Goal: Task Accomplishment & Management: Complete application form

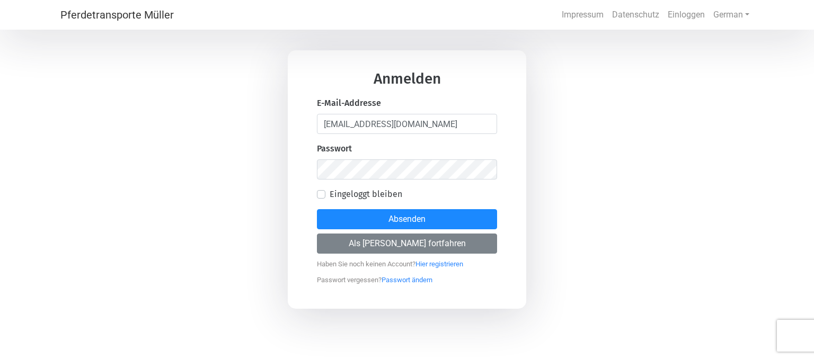
click at [576, 298] on div "Anmelden E-Mail-Addresse [EMAIL_ADDRESS][DOMAIN_NAME] Passwort Eingeloggt bleib…" at bounding box center [407, 179] width 814 height 359
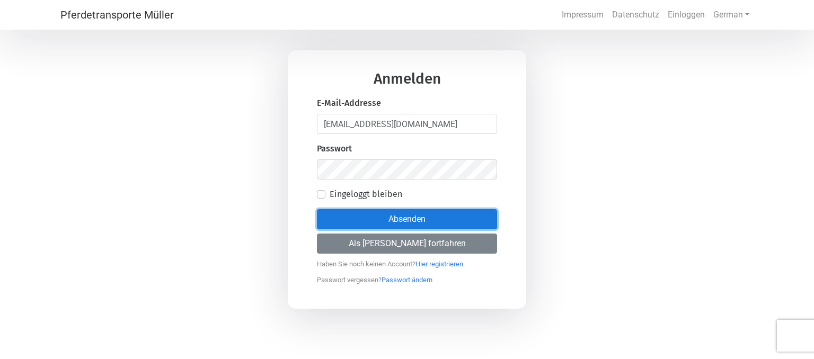
click at [407, 219] on button "Absenden" at bounding box center [407, 219] width 180 height 20
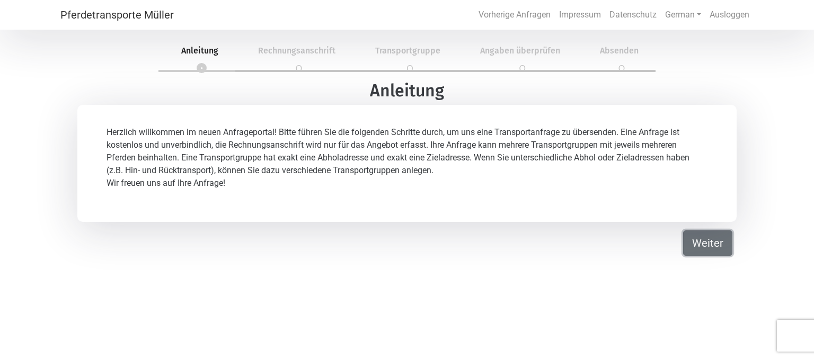
click at [712, 245] on button "Weiter" at bounding box center [707, 243] width 49 height 25
select select "Ms."
select select "DE"
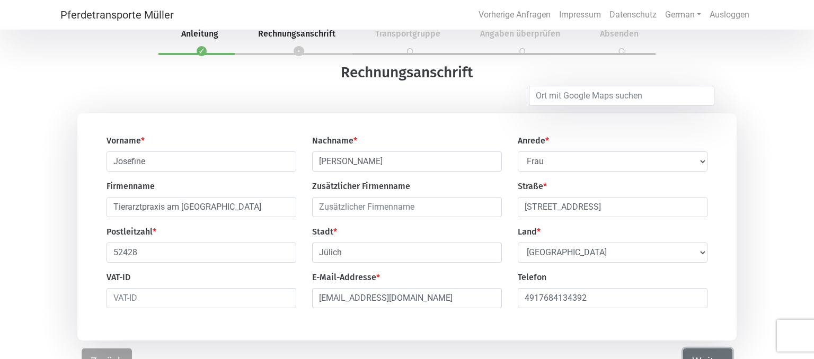
scroll to position [34, 0]
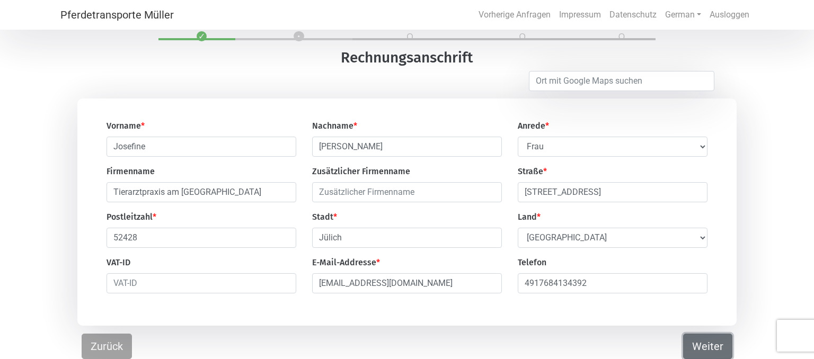
click at [707, 353] on button "Weiter" at bounding box center [707, 346] width 49 height 25
select select "DE"
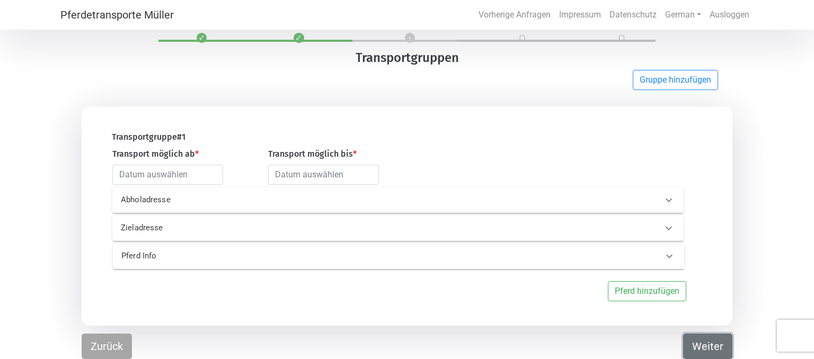
scroll to position [32, 0]
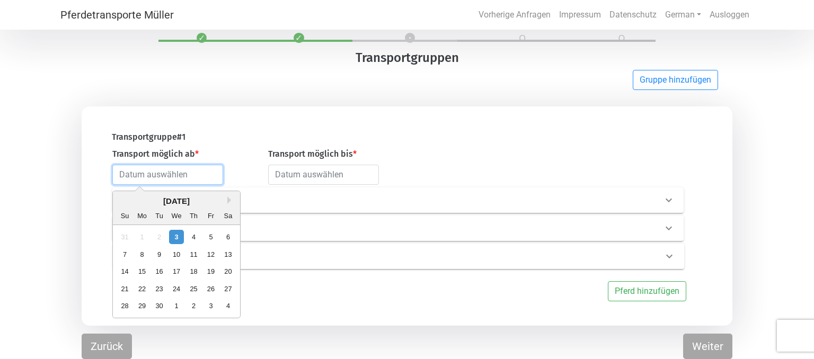
click at [201, 170] on input "text" at bounding box center [167, 175] width 111 height 20
click at [200, 274] on div "18" at bounding box center [194, 272] width 14 height 14
type input "[DATE]"
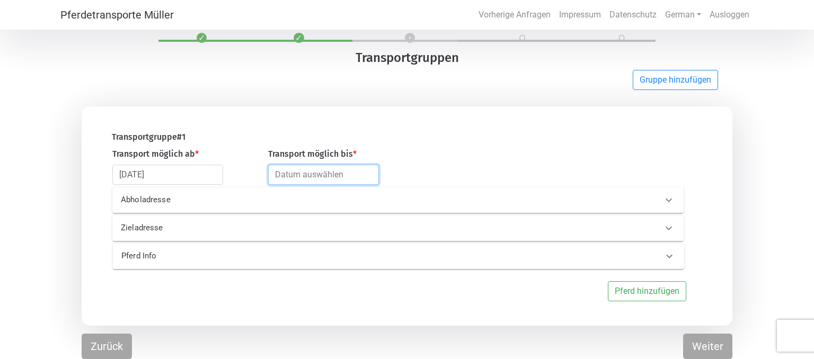
click at [341, 174] on input "text" at bounding box center [323, 175] width 111 height 20
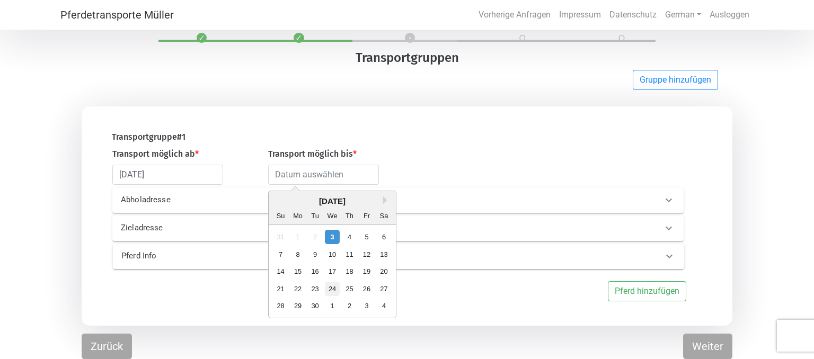
click at [329, 292] on div "24" at bounding box center [333, 289] width 14 height 14
type input "[DATE]"
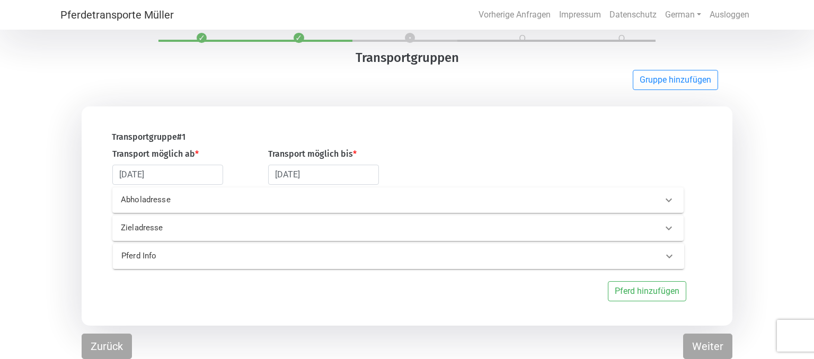
click at [464, 200] on div "Abholadresse" at bounding box center [381, 200] width 536 height 12
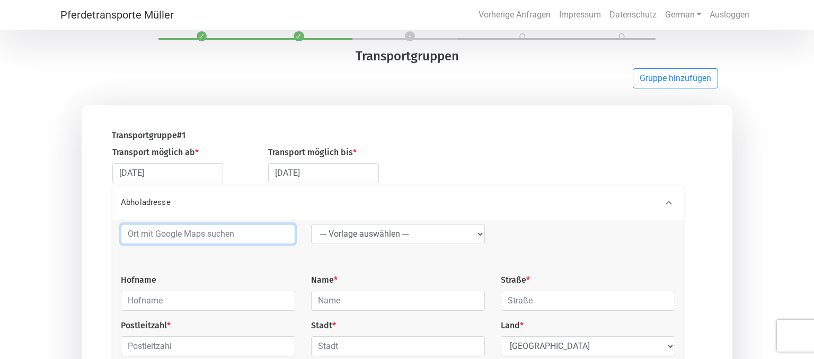
click at [264, 236] on input at bounding box center [208, 234] width 174 height 20
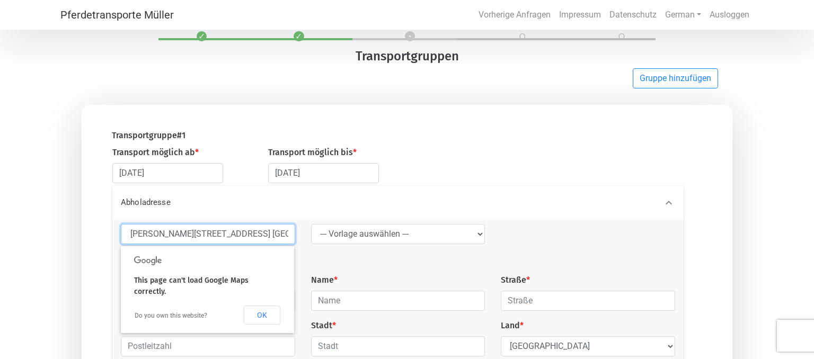
scroll to position [0, 28]
click at [273, 306] on button "OK" at bounding box center [262, 315] width 37 height 19
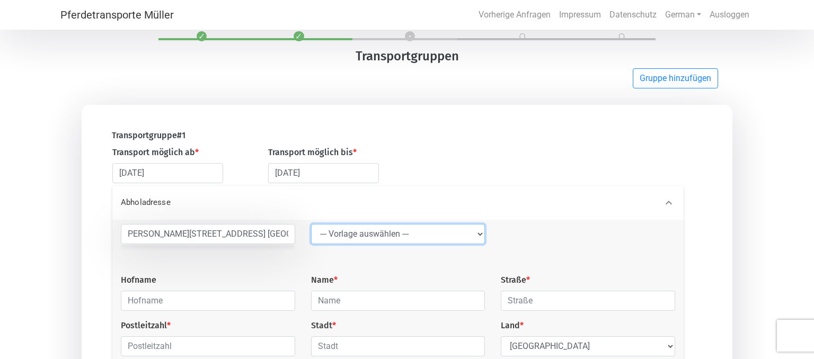
click at [311, 224] on select "--- Vorlage auswählen --- LGG" at bounding box center [398, 234] width 174 height 20
click at [239, 287] on div "Hofname" at bounding box center [208, 292] width 190 height 37
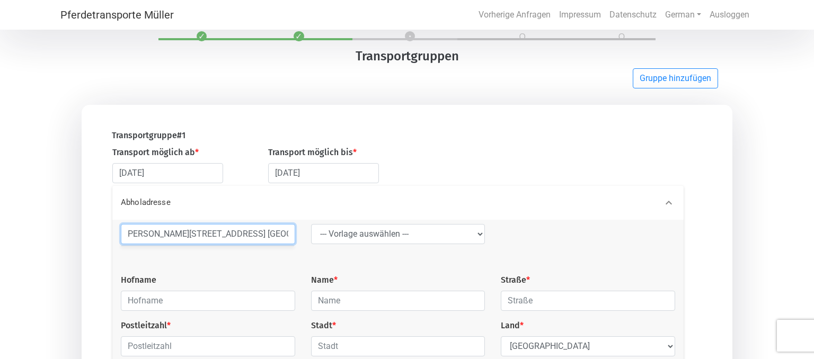
click at [123, 233] on input "79292 [PERSON_NAME][STREET_ADDRESS] [GEOGRAPHIC_DATA]" at bounding box center [208, 234] width 174 height 20
click at [290, 237] on input "[STREET_ADDRESS][PERSON_NAME] [GEOGRAPHIC_DATA]" at bounding box center [208, 234] width 174 height 20
click at [144, 238] on input "en" at bounding box center [208, 234] width 174 height 20
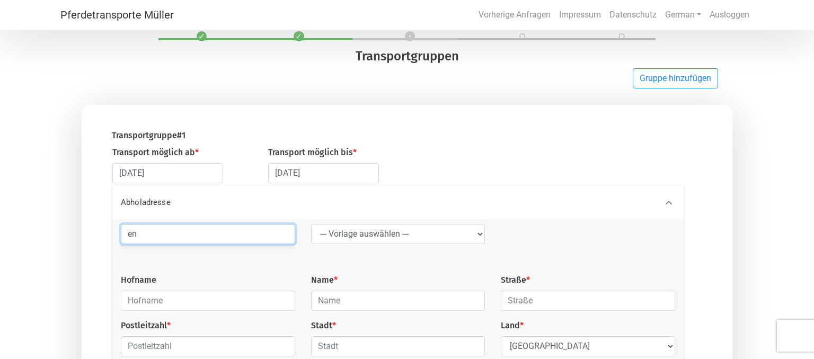
type input "e"
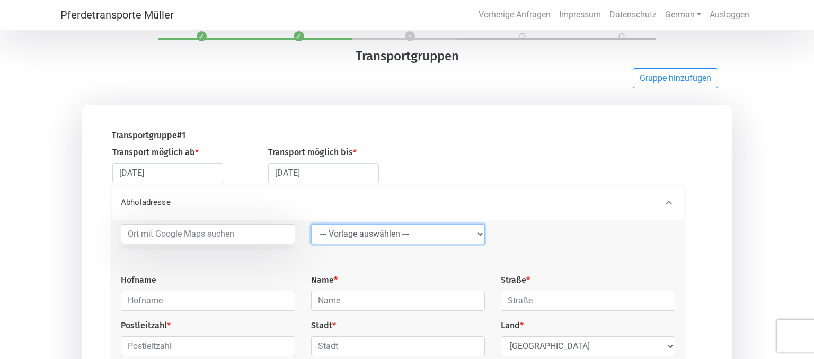
click at [311, 224] on select "--- Vorlage auswählen --- LGG" at bounding box center [398, 234] width 174 height 20
select select "LGG"
click option "LGG" at bounding box center [0, 0] width 0 height 0
type input "Flughafen"
type input "Rue de l’Aéroport"
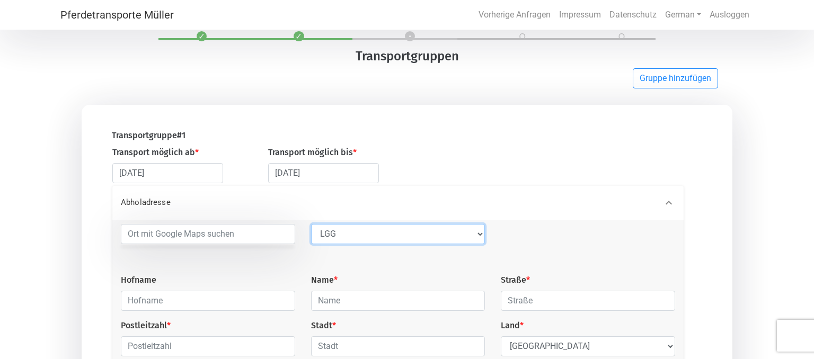
type input "4460"
type input "Grâce-Hollogne"
select select "BE"
click at [311, 224] on select "--- Vorlage auswählen --- LGG" at bounding box center [398, 234] width 174 height 20
select select
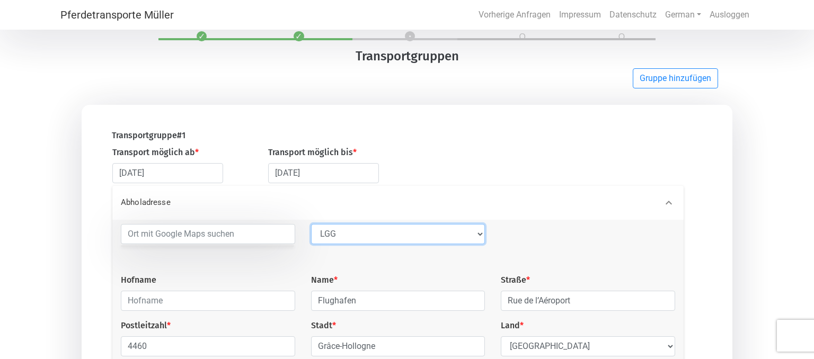
click option "--- Vorlage auswählen ---" at bounding box center [0, 0] width 0 height 0
click at [311, 224] on select "--- Vorlage auswählen --- LGG" at bounding box center [398, 234] width 174 height 20
click option "--- Vorlage auswählen ---" at bounding box center [0, 0] width 0 height 0
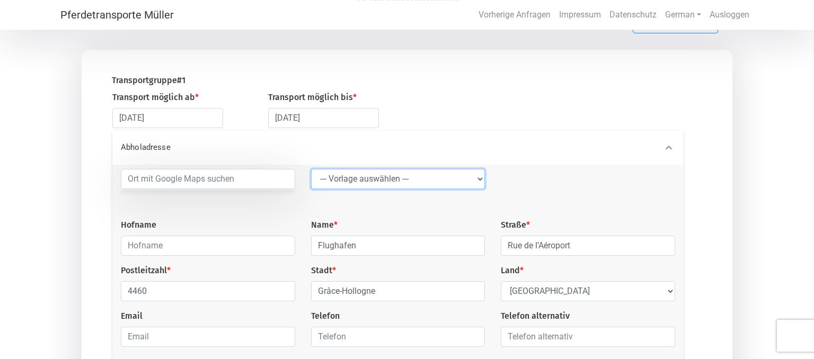
scroll to position [87, 0]
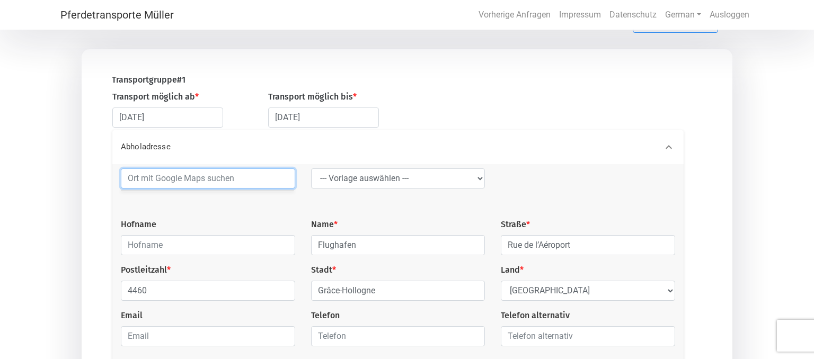
click at [239, 179] on input at bounding box center [208, 179] width 174 height 20
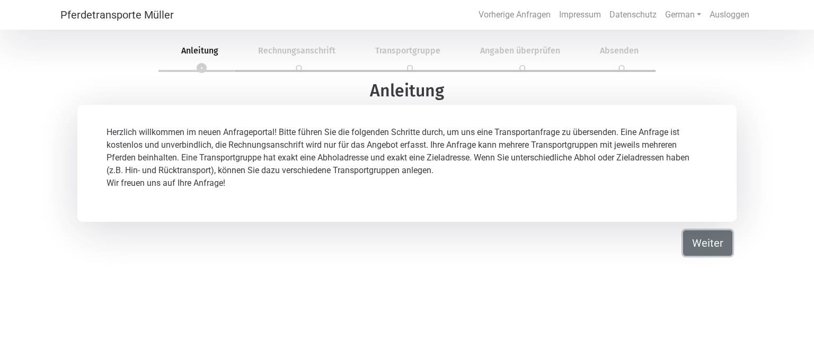
click at [703, 242] on button "Weiter" at bounding box center [707, 243] width 49 height 25
select select "Ms."
select select "DE"
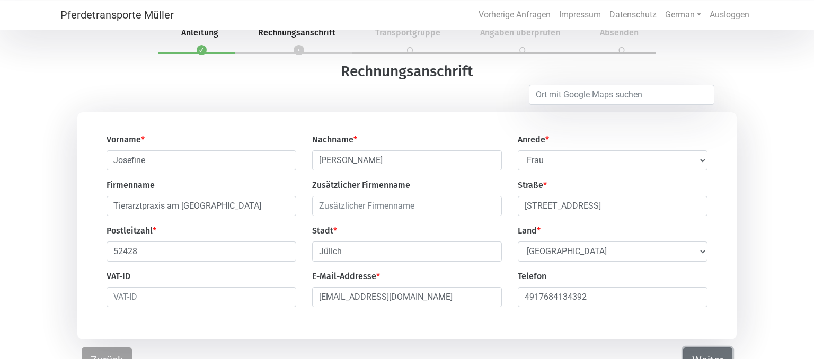
scroll to position [34, 0]
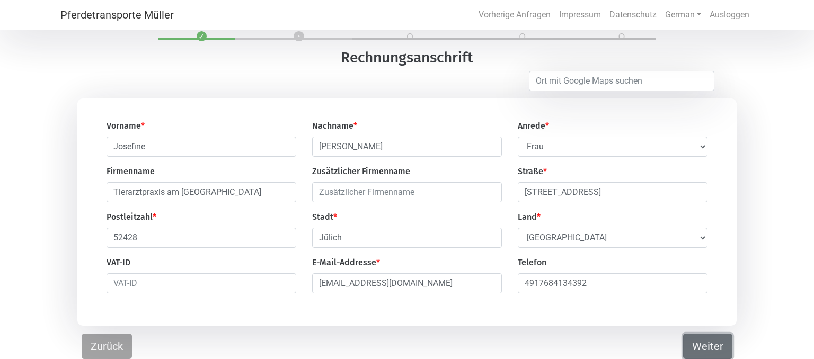
click at [689, 342] on button "Weiter" at bounding box center [707, 346] width 49 height 25
select select "DE"
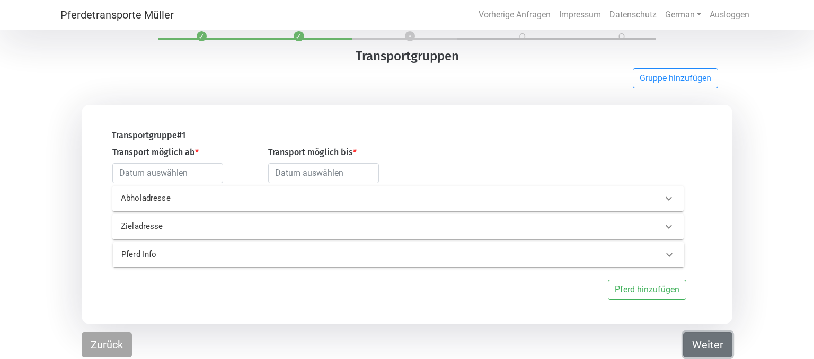
scroll to position [32, 0]
click at [192, 207] on div "Abholadresse" at bounding box center [398, 198] width 572 height 25
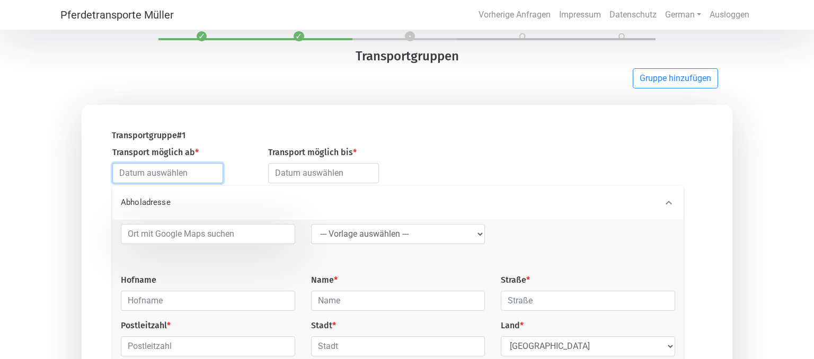
click at [197, 173] on input "text" at bounding box center [167, 173] width 111 height 20
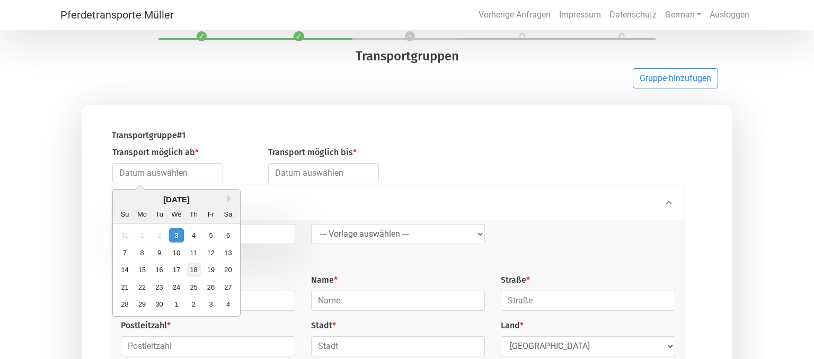
click at [189, 270] on div "18" at bounding box center [194, 270] width 14 height 14
type input "[DATE]"
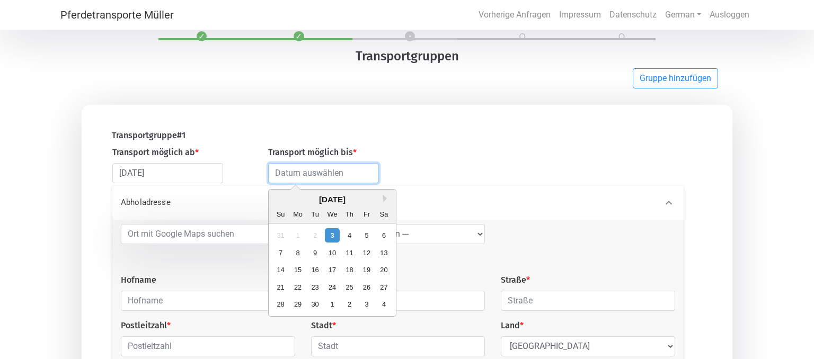
click at [322, 177] on input "text" at bounding box center [323, 173] width 111 height 20
click at [330, 292] on div "24" at bounding box center [333, 287] width 14 height 14
type input "[DATE]"
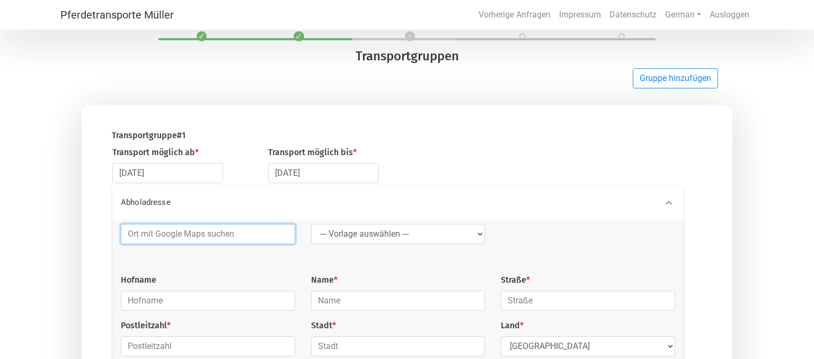
click at [170, 239] on input at bounding box center [208, 234] width 174 height 20
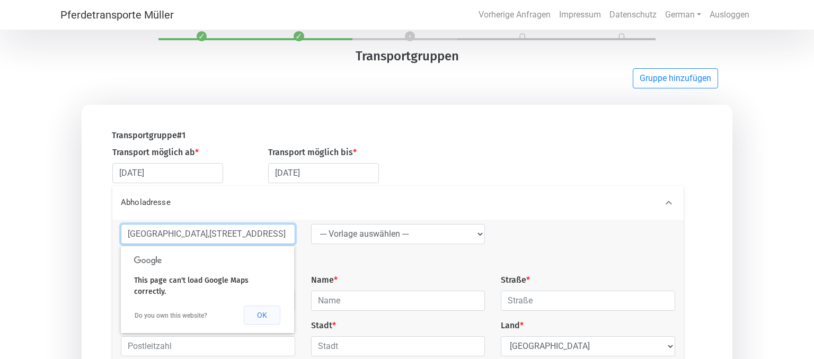
scroll to position [0, 6]
type input "Schweden,Mora ,Gävunda ,Milszensvägen 12"
click at [268, 306] on button "OK" at bounding box center [262, 315] width 37 height 19
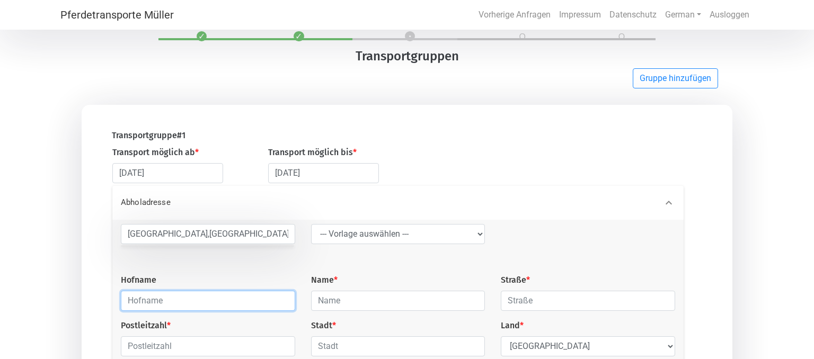
click at [169, 306] on input "text" at bounding box center [208, 301] width 174 height 20
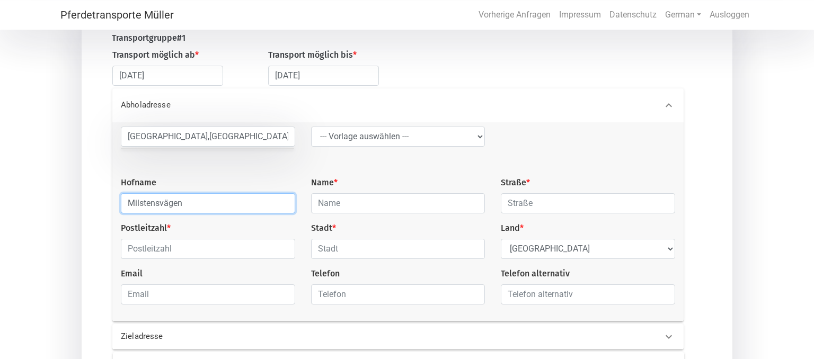
scroll to position [144, 0]
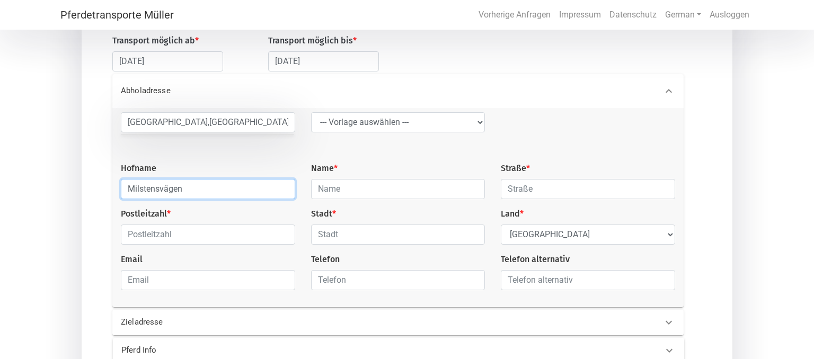
type input "Milstensvägen"
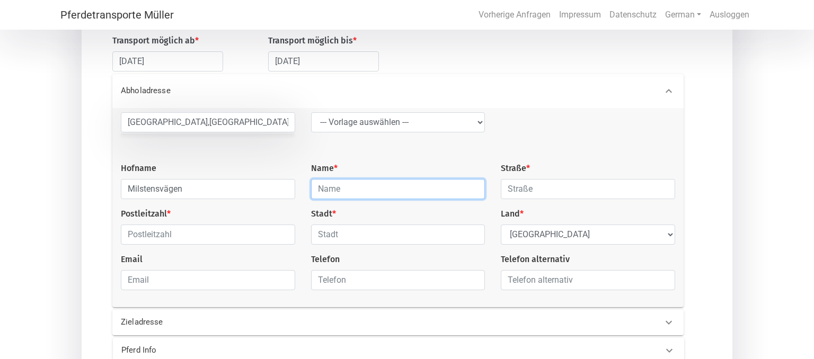
click at [359, 190] on input "text" at bounding box center [398, 189] width 174 height 20
type input "Josefine Heckhausen-Reinartz"
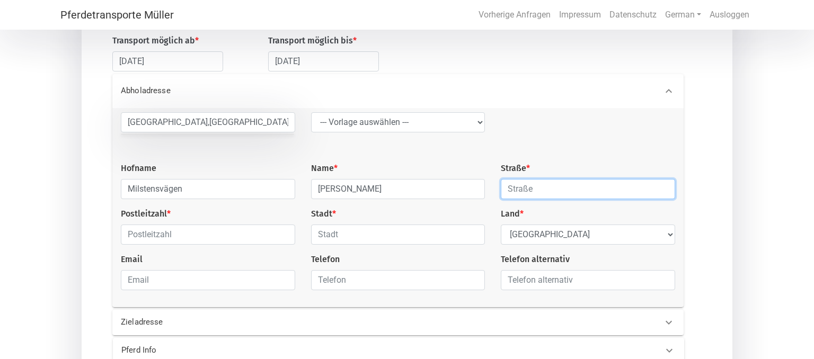
click at [524, 197] on input "text" at bounding box center [588, 189] width 174 height 20
type input "Milstensvägen 12"
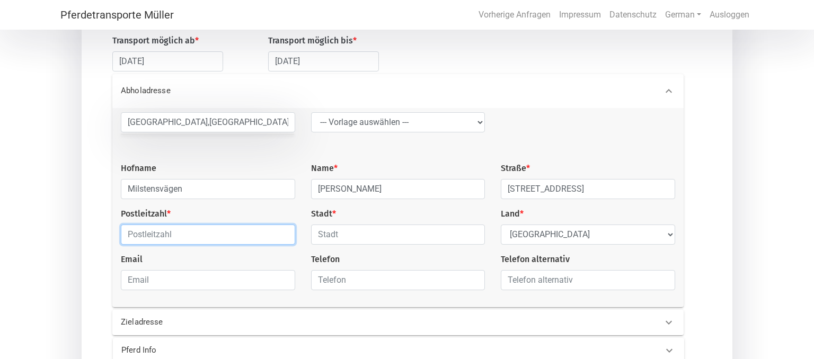
click at [224, 237] on input "text" at bounding box center [208, 235] width 174 height 20
type input "79292"
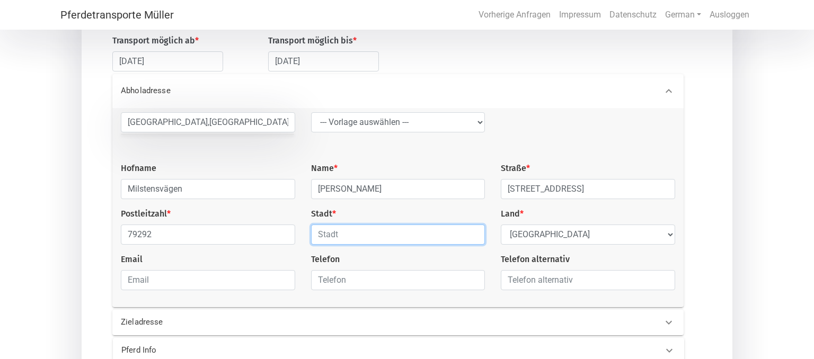
click at [326, 236] on input "text" at bounding box center [398, 235] width 174 height 20
type input "Mora, Gävunda"
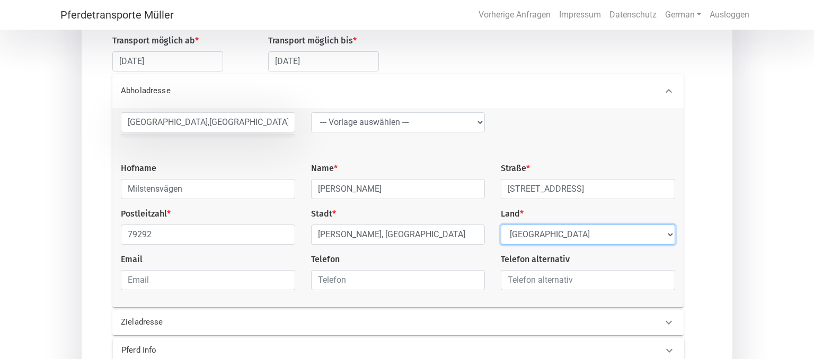
click at [501, 225] on select "Select Country Afghanistan Åland Islands Albania Algeria American Samoa Andorra…" at bounding box center [588, 235] width 174 height 20
click at [538, 237] on select "Select Country Afghanistan Åland Islands Albania Algeria American Samoa Andorra…" at bounding box center [588, 235] width 174 height 20
click at [501, 225] on select "Select Country Afghanistan Åland Islands Albania Algeria American Samoa Andorra…" at bounding box center [588, 235] width 174 height 20
click option "[PERSON_NAME]" at bounding box center [0, 0] width 0 height 0
click at [534, 239] on select "Select Country Afghanistan Åland Islands Albania Algeria American Samoa Andorra…" at bounding box center [588, 235] width 174 height 20
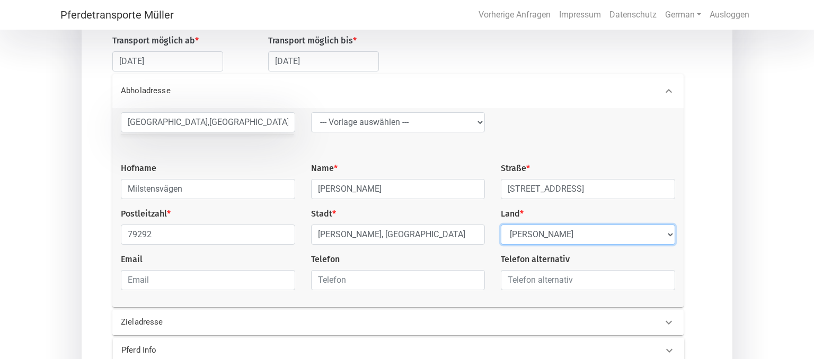
click at [501, 225] on select "Select Country Afghanistan Åland Islands Albania Algeria American Samoa Andorra…" at bounding box center [588, 235] width 174 height 20
click at [673, 235] on select "Select Country Afghanistan Åland Islands Albania Algeria American Samoa Andorra…" at bounding box center [588, 235] width 174 height 20
click at [501, 225] on select "Select Country Afghanistan Åland Islands Albania Algeria American Samoa Andorra…" at bounding box center [588, 235] width 174 height 20
click at [551, 234] on select "Select Country Afghanistan Åland Islands Albania Algeria American Samoa Andorra…" at bounding box center [588, 235] width 174 height 20
click at [501, 225] on select "Select Country Afghanistan Åland Islands Albania Algeria American Samoa Andorra…" at bounding box center [588, 235] width 174 height 20
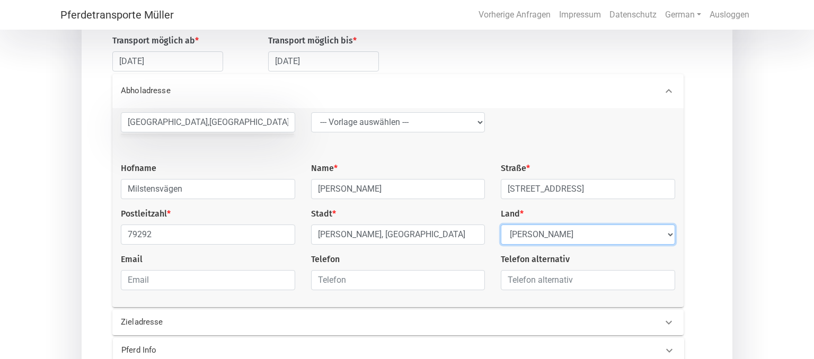
click at [525, 236] on select "Select Country Afghanistan Åland Islands Albania Algeria American Samoa Andorra…" at bounding box center [588, 235] width 174 height 20
click at [501, 225] on select "Select Country Afghanistan Åland Islands Albania Algeria American Samoa Andorra…" at bounding box center [588, 235] width 174 height 20
click at [517, 236] on select "Select Country Afghanistan Åland Islands Albania Algeria American Samoa Andorra…" at bounding box center [588, 235] width 174 height 20
click at [501, 225] on select "Select Country Afghanistan Åland Islands Albania Algeria American Samoa Andorra…" at bounding box center [588, 235] width 174 height 20
click option "Select Country" at bounding box center [0, 0] width 0 height 0
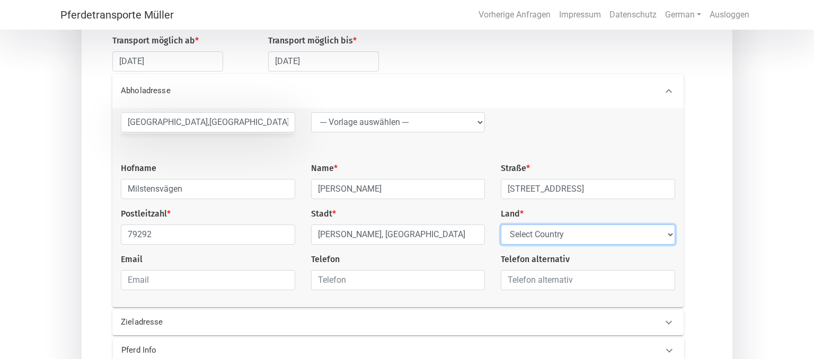
click at [501, 225] on select "Select Country Afghanistan Åland Islands Albania Algeria American Samoa Andorra…" at bounding box center [588, 235] width 174 height 20
select select "SE"
click option "[GEOGRAPHIC_DATA]" at bounding box center [0, 0] width 0 height 0
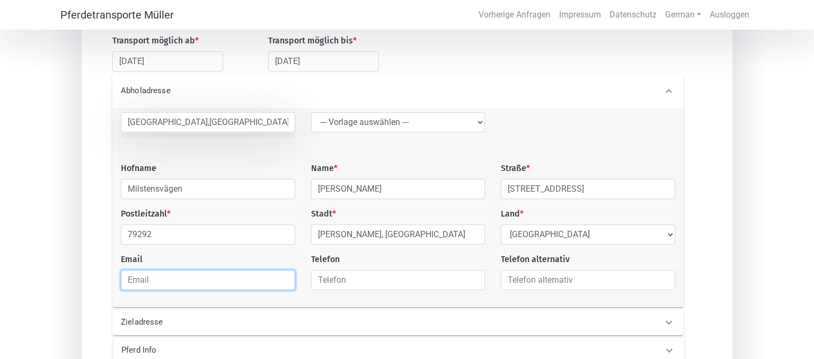
click at [285, 280] on input "email" at bounding box center [208, 280] width 174 height 20
type input "[EMAIL_ADDRESS][DOMAIN_NAME]"
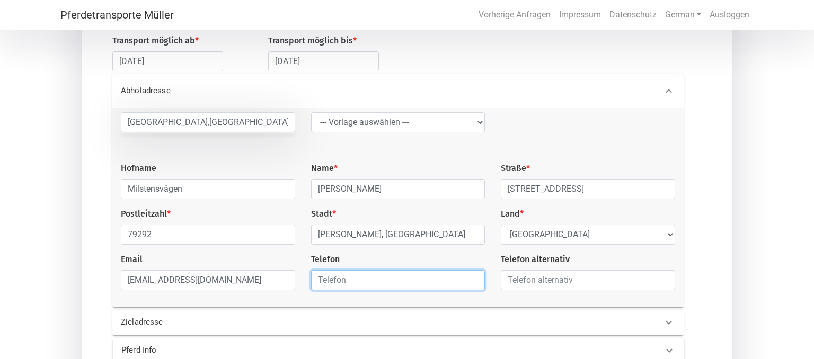
click at [387, 282] on input "text" at bounding box center [398, 280] width 174 height 20
type input "004917684134392"
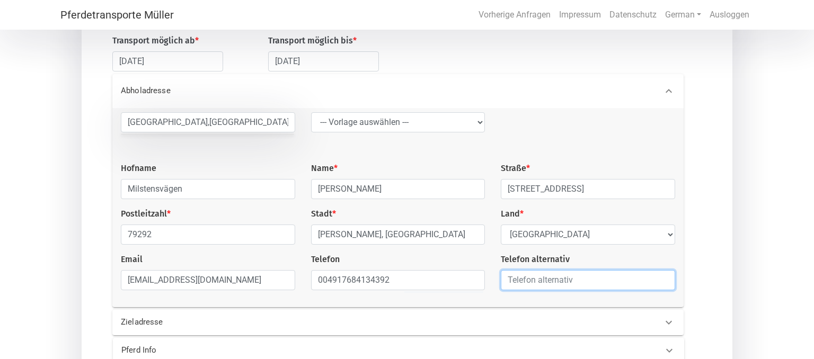
click at [508, 288] on input "text" at bounding box center [588, 280] width 174 height 20
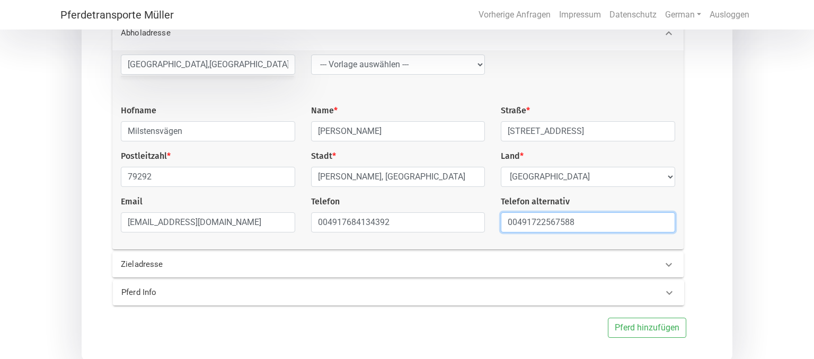
scroll to position [241, 0]
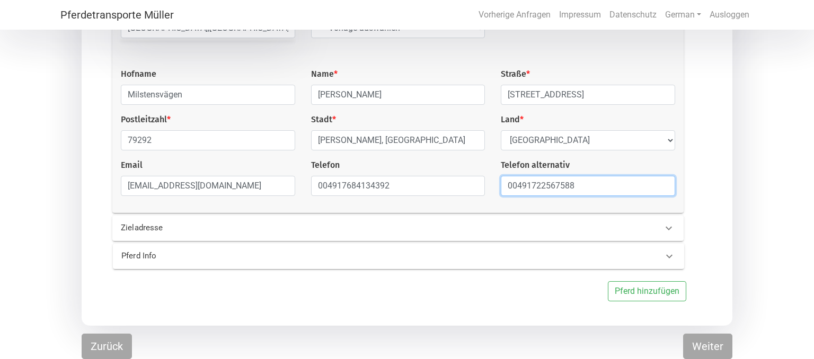
type input "00491722567588"
click at [377, 226] on div "Zieladresse" at bounding box center [247, 228] width 268 height 12
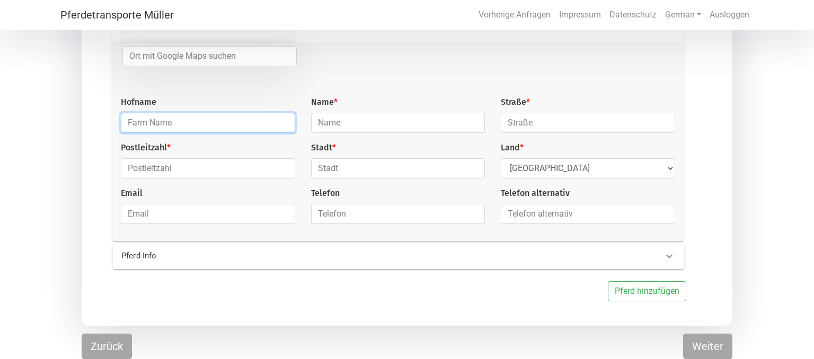
click at [278, 120] on input "text" at bounding box center [208, 123] width 174 height 20
type input "Hof am Berg"
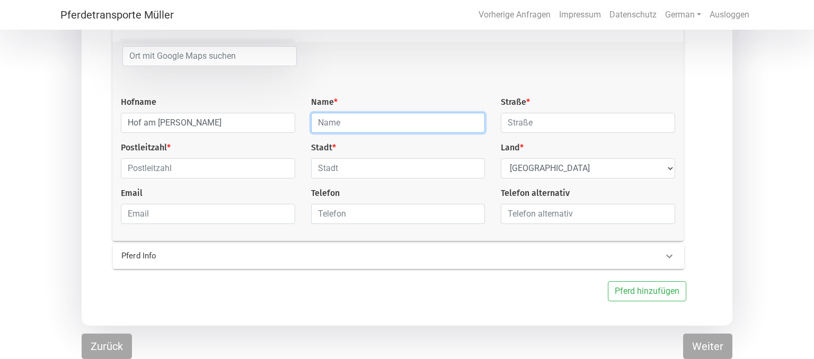
click at [355, 121] on input "text" at bounding box center [398, 123] width 174 height 20
type input "Ulrike Kloos"
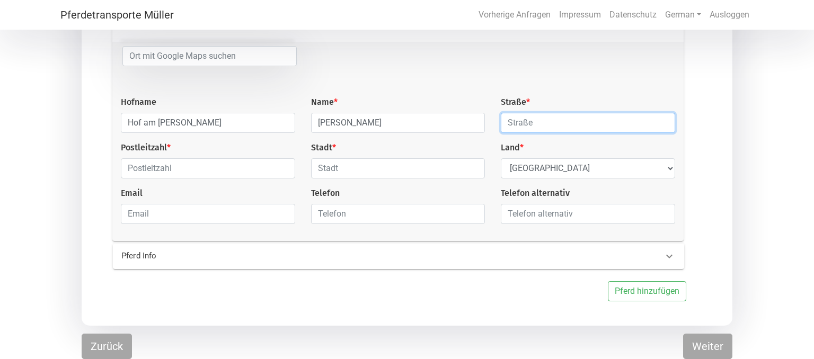
click at [522, 124] on input "text" at bounding box center [588, 123] width 174 height 20
type input "Haus-Heydenstr. 111"
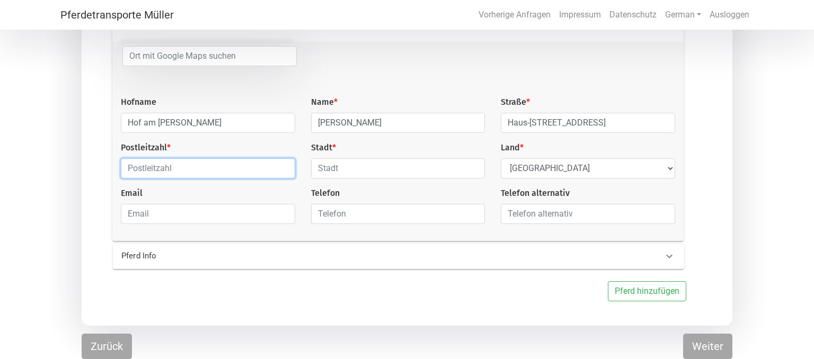
click at [196, 172] on input "text" at bounding box center [208, 169] width 174 height 20
type input "52134"
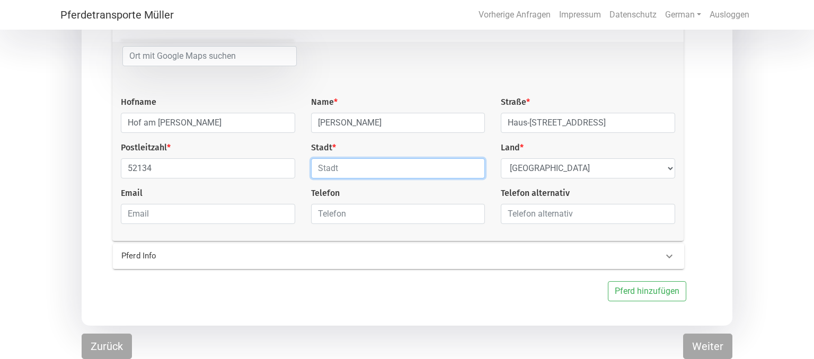
click at [398, 173] on input "text" at bounding box center [398, 169] width 174 height 20
type input "Herzogenrath"
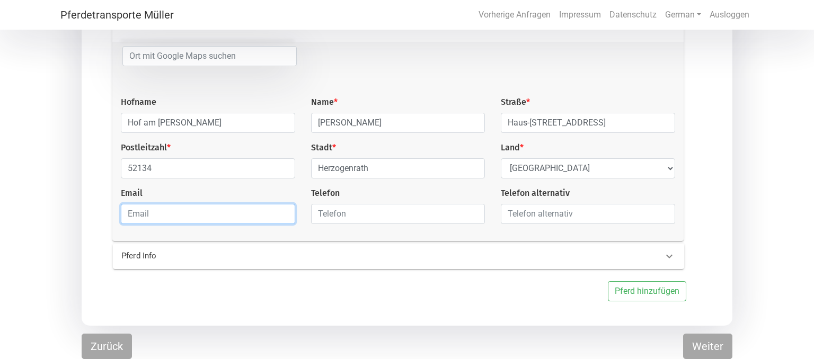
click at [214, 215] on input "email" at bounding box center [208, 214] width 174 height 20
type input "[EMAIL_ADDRESS][DOMAIN_NAME]"
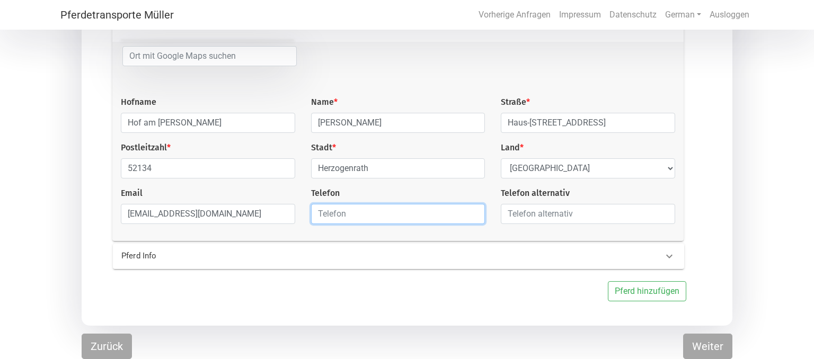
click at [332, 219] on input "text" at bounding box center [398, 214] width 174 height 20
type input "004917663034426"
click at [563, 253] on div "Pferd Info" at bounding box center [381, 256] width 536 height 12
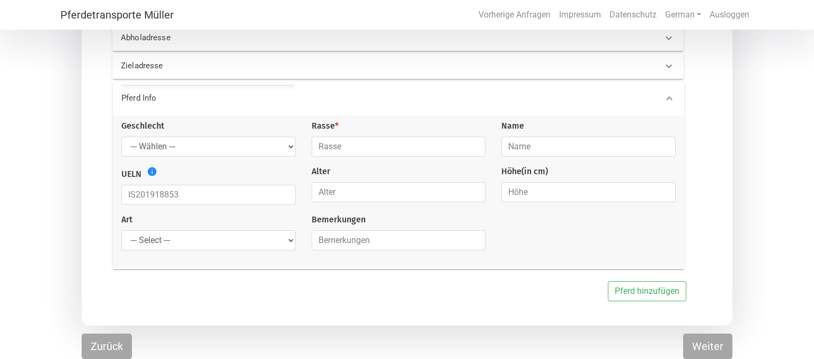
scroll to position [194, 0]
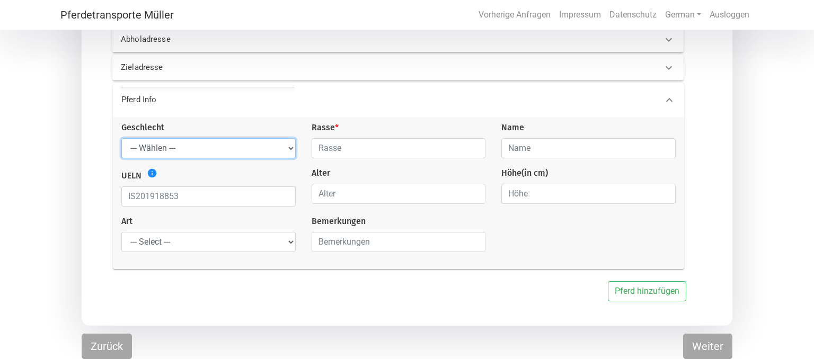
click at [121, 138] on select "--- Wählen --- Hengst Wallach Stute" at bounding box center [208, 148] width 174 height 20
select select "mare"
click option "Stute" at bounding box center [0, 0] width 0 height 0
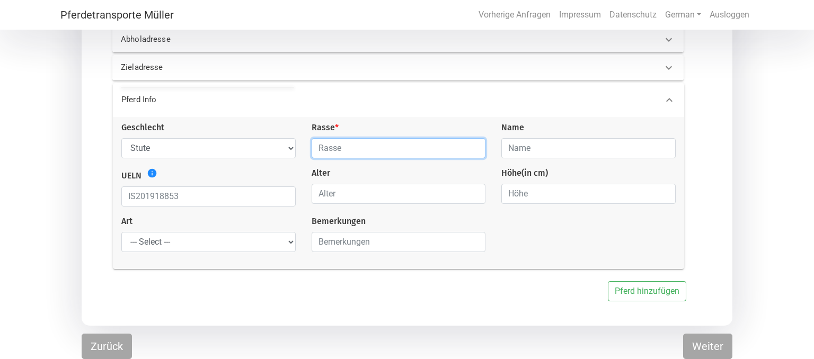
click at [343, 148] on input "text" at bounding box center [399, 148] width 174 height 20
type input "oldenburger"
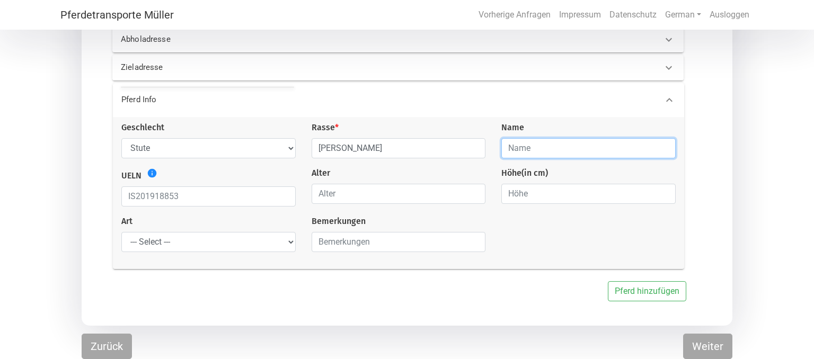
click at [534, 143] on input "text" at bounding box center [589, 148] width 174 height 20
type input "Lionel"
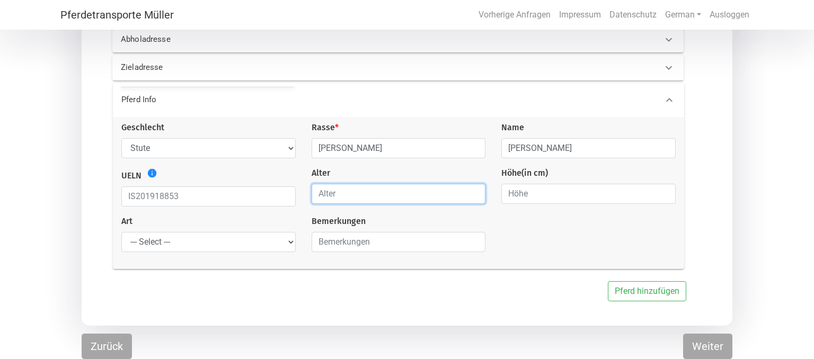
click at [334, 192] on input "number" at bounding box center [399, 194] width 174 height 20
type input "18"
click at [529, 195] on input "number" at bounding box center [589, 194] width 174 height 20
type input "172"
click at [154, 175] on icon "info" at bounding box center [152, 173] width 11 height 11
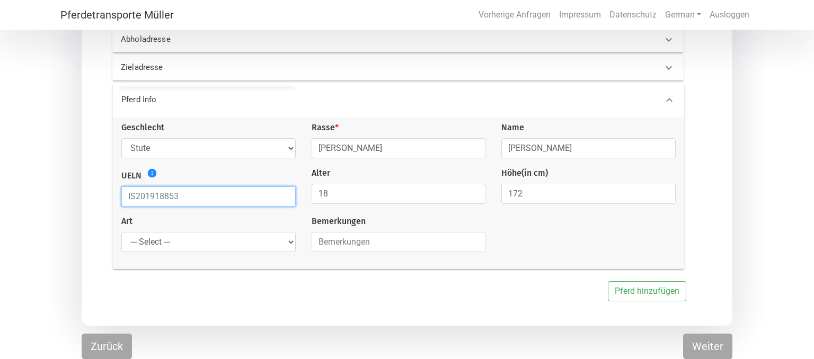
click at [181, 195] on input "text" at bounding box center [208, 197] width 174 height 20
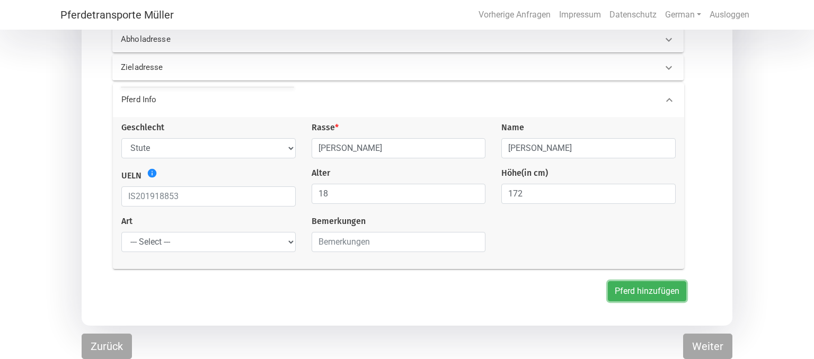
click at [615, 296] on button "Pferd hinzufügen" at bounding box center [647, 292] width 78 height 20
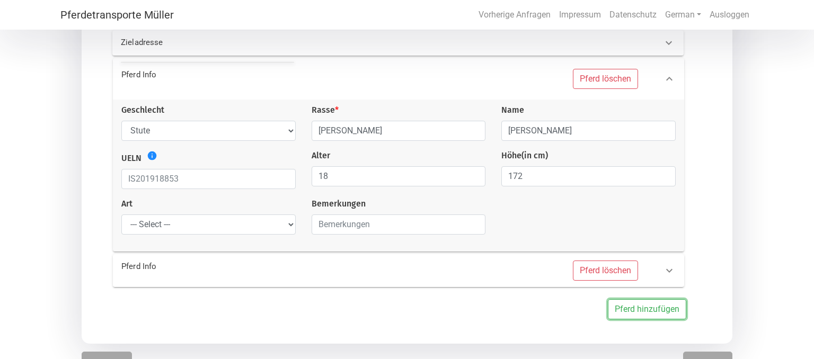
scroll to position [236, 0]
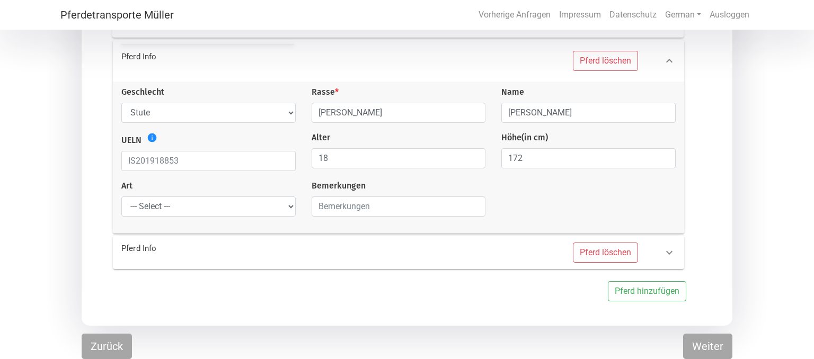
click at [411, 261] on div "Pferd löschen" at bounding box center [515, 253] width 268 height 20
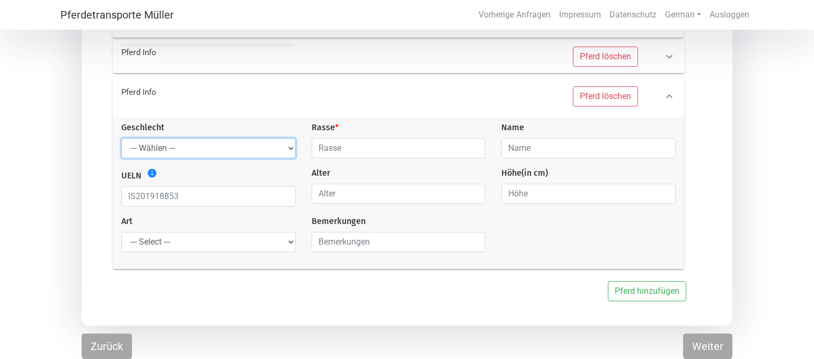
click at [121, 138] on select "--- Wählen --- Hengst Wallach Stute" at bounding box center [208, 148] width 174 height 20
select select "mare"
click option "Stute" at bounding box center [0, 0] width 0 height 0
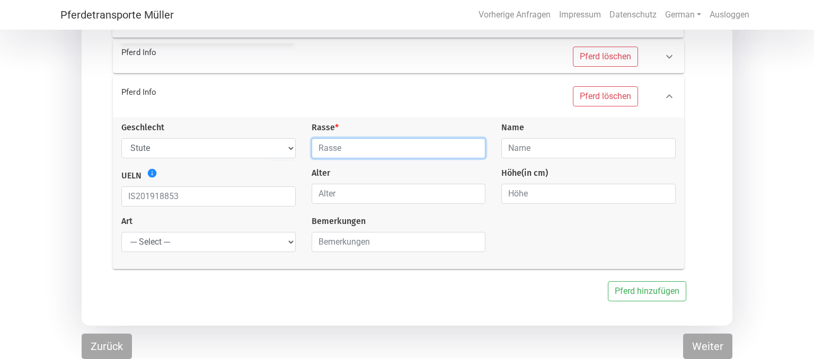
click at [359, 150] on input "text" at bounding box center [399, 148] width 174 height 20
type input "Rheinländer"
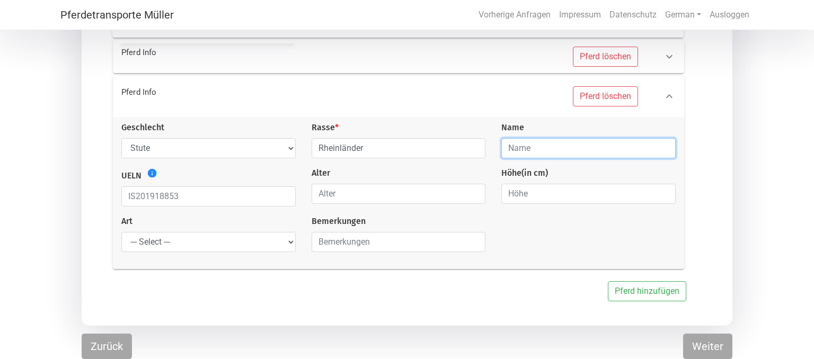
click at [514, 148] on input "text" at bounding box center [589, 148] width 174 height 20
type input "Lara"
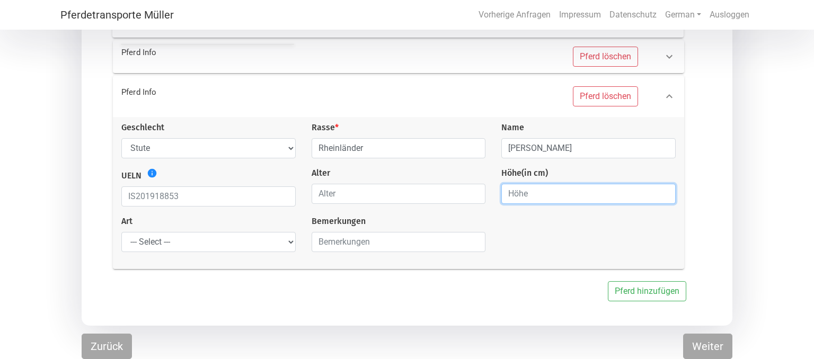
click at [528, 192] on input "number" at bounding box center [589, 194] width 174 height 20
type input "166"
click at [347, 197] on input "number" at bounding box center [399, 194] width 174 height 20
type input "29"
click at [121, 232] on select "--- Select --- Problempferd Reitpferd Rohes Pferd Fohlen" at bounding box center [208, 242] width 174 height 20
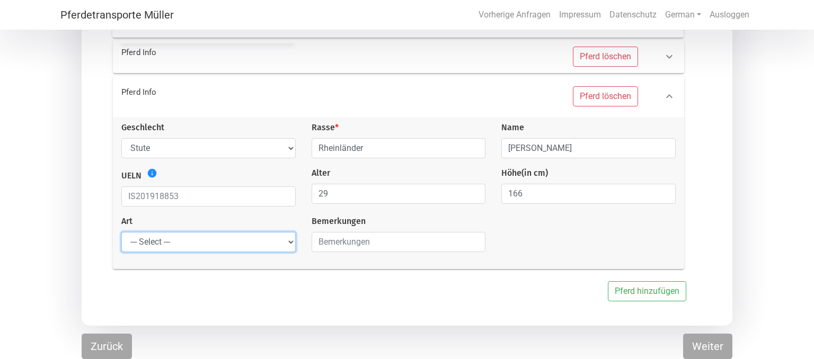
select select "saddle_horse"
click option "Reitpferd" at bounding box center [0, 0] width 0 height 0
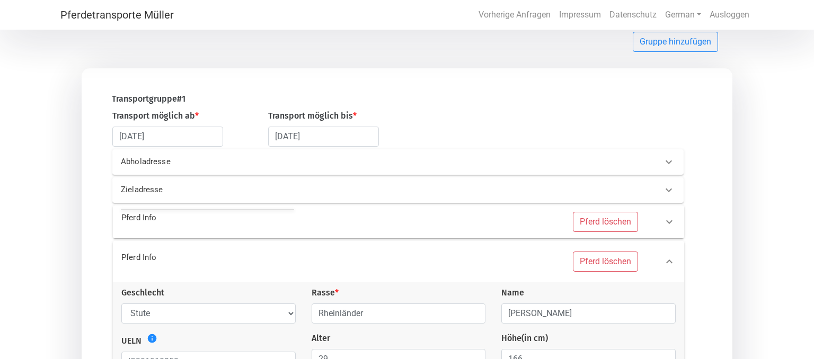
click at [478, 224] on div "Pferd löschen" at bounding box center [515, 222] width 268 height 20
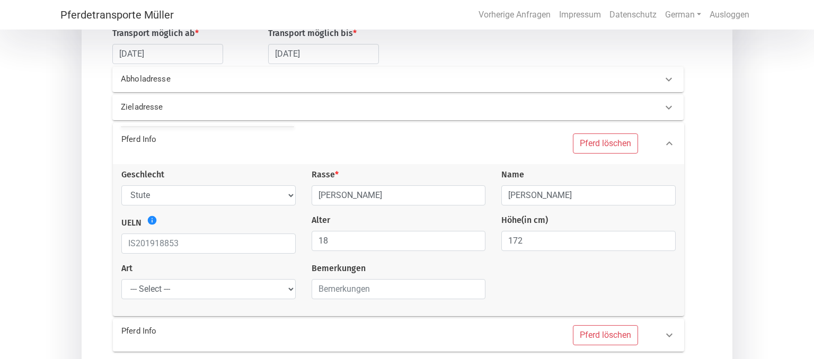
scroll to position [180, 0]
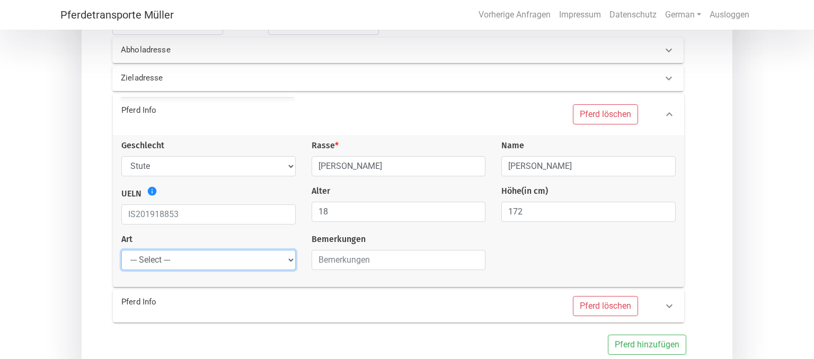
click at [121, 250] on select "--- Select --- Problempferd Reitpferd Rohes Pferd Fohlen" at bounding box center [208, 260] width 174 height 20
select select "saddle_horse"
click option "Reitpferd" at bounding box center [0, 0] width 0 height 0
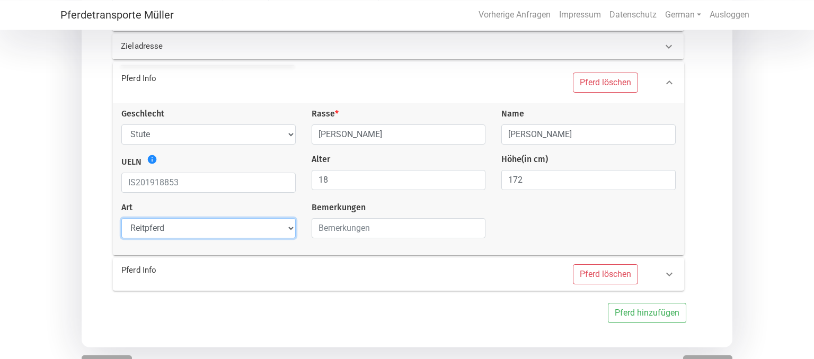
scroll to position [236, 0]
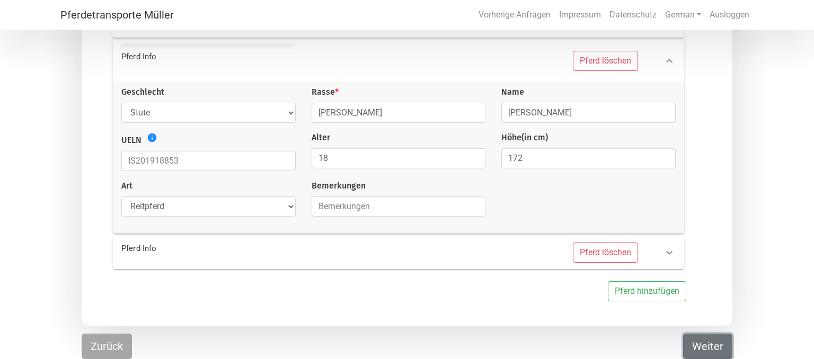
click at [716, 352] on button "Weiter" at bounding box center [707, 346] width 49 height 25
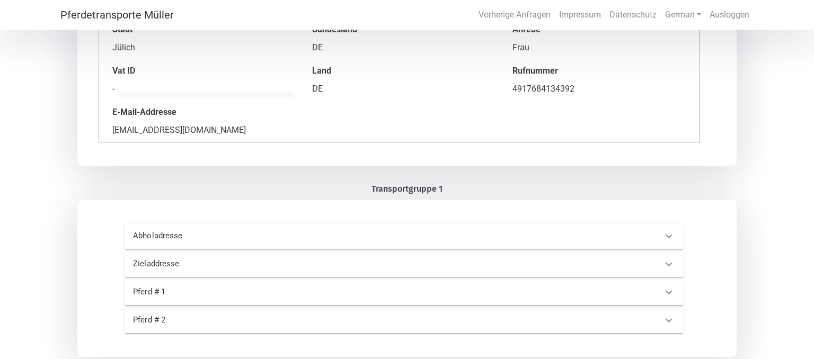
scroll to position [217, 0]
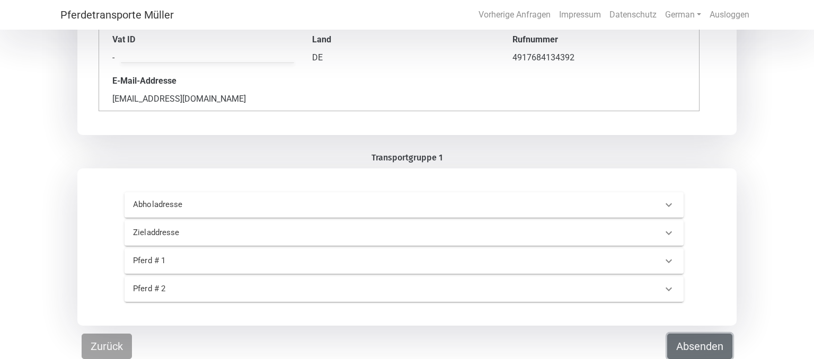
click at [697, 345] on button "Absenden" at bounding box center [700, 346] width 65 height 25
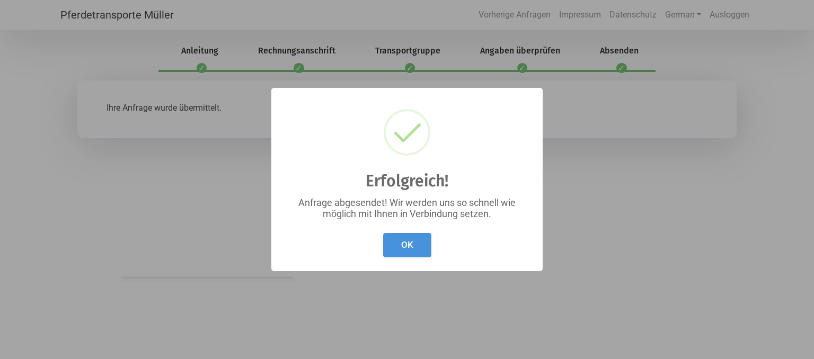
scroll to position [0, 0]
click at [405, 245] on button "OK" at bounding box center [407, 245] width 48 height 25
